Goal: Use online tool/utility

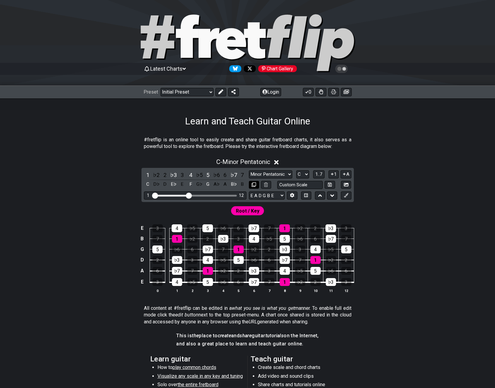
click at [257, 185] on button at bounding box center [254, 185] width 10 height 8
select select "C"
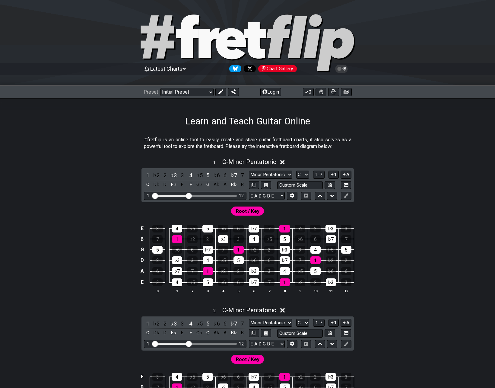
click at [255, 209] on span "Root / Key" at bounding box center [248, 211] width 24 height 9
click at [220, 93] on icon at bounding box center [221, 91] width 5 height 5
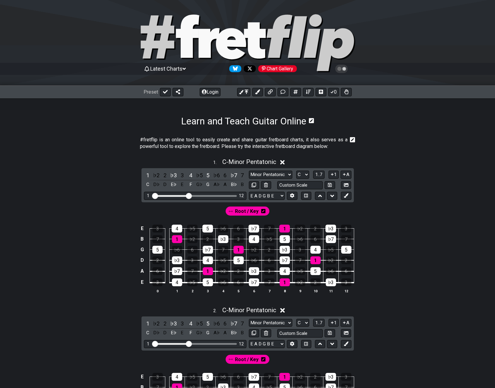
click at [261, 211] on icon at bounding box center [263, 211] width 4 height 4
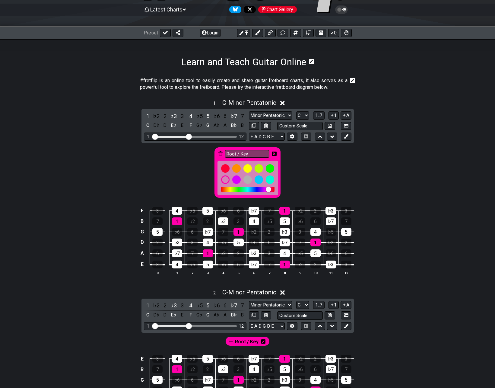
scroll to position [60, 0]
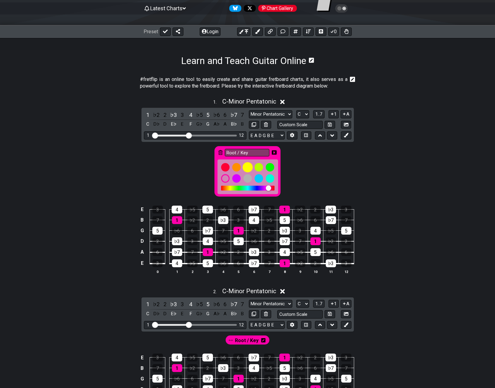
click at [249, 165] on div at bounding box center [248, 167] width 10 height 10
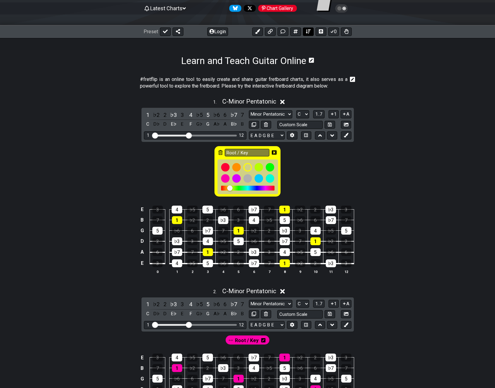
click at [308, 31] on icon at bounding box center [308, 31] width 5 height 4
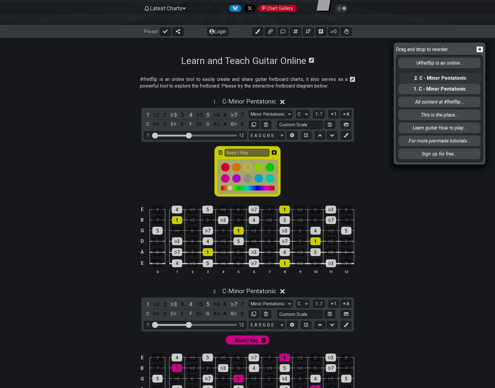
drag, startPoint x: 413, startPoint y: 91, endPoint x: 414, endPoint y: 78, distance: 12.7
click at [414, 78] on div "\#fretflip is an online... 1. C - Minor Pentatonic 2. C - Minor Pentatonic All …" at bounding box center [439, 108] width 83 height 106
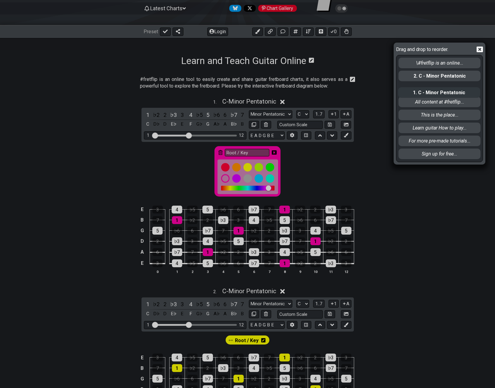
drag, startPoint x: 414, startPoint y: 76, endPoint x: 413, endPoint y: 96, distance: 19.6
click at [413, 96] on div "\#fretflip is an online... 1. C - Minor Pentatonic 2. C - Minor Pentatonic All …" at bounding box center [439, 108] width 83 height 106
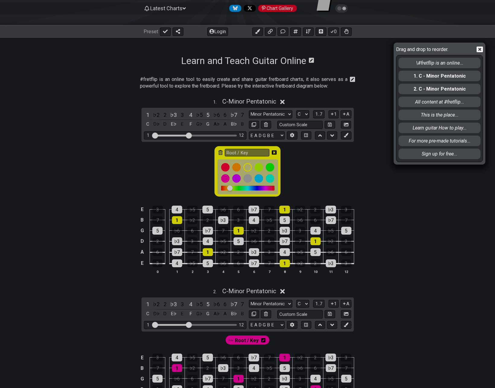
click at [260, 103] on div "Drag and drop to reorder. \#fretflip is an online... 1. C - Minor Pentatonic 2.…" at bounding box center [247, 194] width 495 height 388
click at [479, 50] on icon at bounding box center [480, 49] width 6 height 6
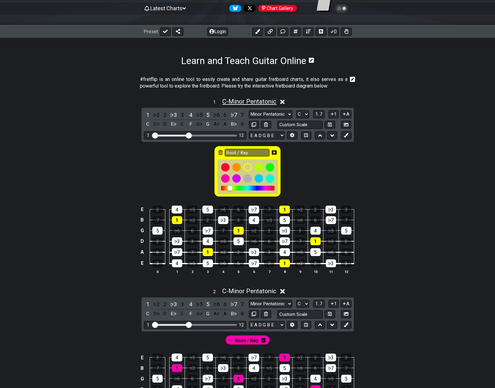
click at [265, 98] on span "C - Minor Pentatonic" at bounding box center [249, 101] width 54 height 7
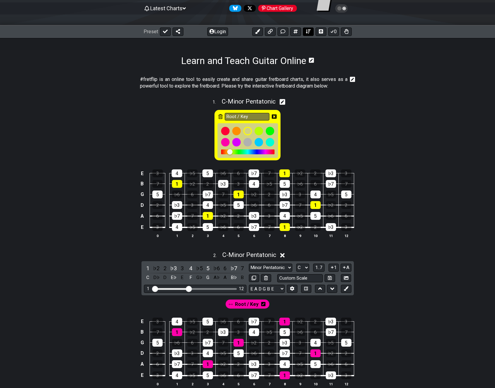
click at [307, 31] on icon at bounding box center [308, 31] width 5 height 4
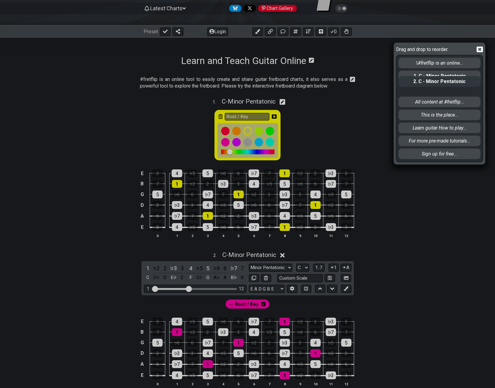
drag, startPoint x: 409, startPoint y: 89, endPoint x: 409, endPoint y: 80, distance: 9.4
click at [409, 80] on div "\#fretflip is an online... 1. C - Minor Pentatonic 2. C - Minor Pentatonic All …" at bounding box center [439, 108] width 83 height 106
select select "C"
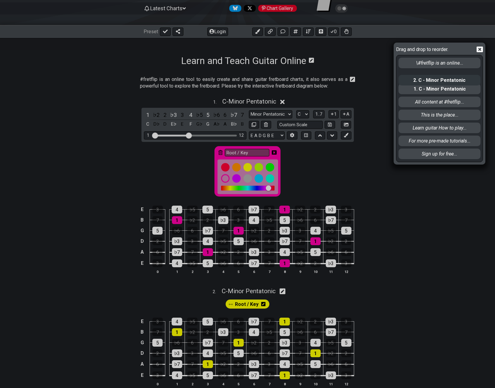
drag, startPoint x: 410, startPoint y: 91, endPoint x: 410, endPoint y: 78, distance: 13.9
click at [410, 78] on div "\#fretflip is an online... 1. C - Minor Pentatonic 2. C - Minor Pentatonic All …" at bounding box center [439, 108] width 83 height 106
select select "C"
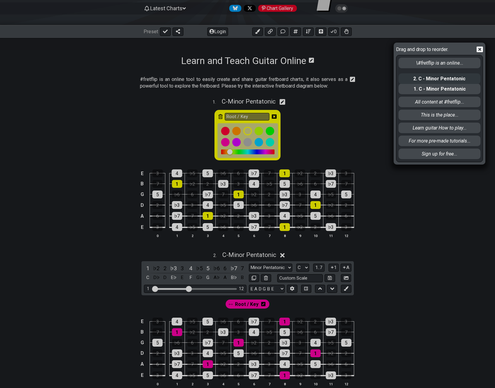
drag, startPoint x: 411, startPoint y: 89, endPoint x: 411, endPoint y: 75, distance: 13.9
click at [411, 75] on div "\#fretflip is an online... 1. C - Minor Pentatonic 2. C - Minor Pentatonic All …" at bounding box center [439, 108] width 83 height 106
select select "C"
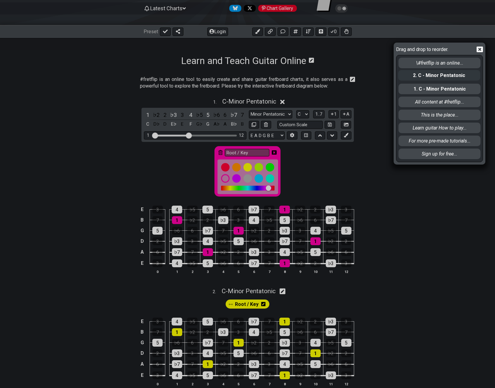
drag, startPoint x: 408, startPoint y: 92, endPoint x: 407, endPoint y: 75, distance: 17.2
click at [408, 75] on div "\#fretflip is an online... 1. C - Minor Pentatonic 2. C - Minor Pentatonic All …" at bounding box center [439, 108] width 83 height 106
select select "C"
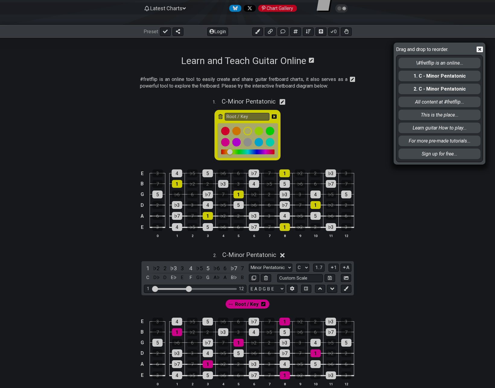
click at [273, 116] on div "Drag and drop to reorder. \#fretflip is an online... 1. C - Minor Pentatonic 2.…" at bounding box center [247, 194] width 495 height 388
drag, startPoint x: 478, startPoint y: 49, endPoint x: 439, endPoint y: 63, distance: 42.2
click at [479, 49] on icon at bounding box center [480, 49] width 6 height 6
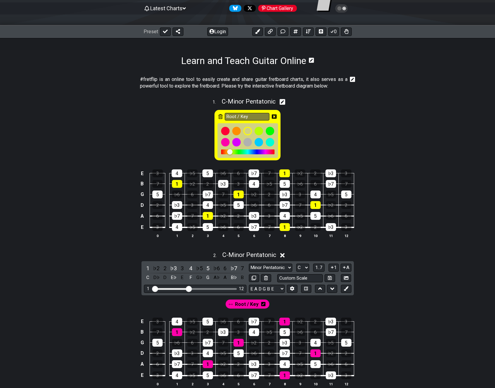
click at [276, 116] on icon at bounding box center [274, 116] width 5 height 4
